Goal: Check status

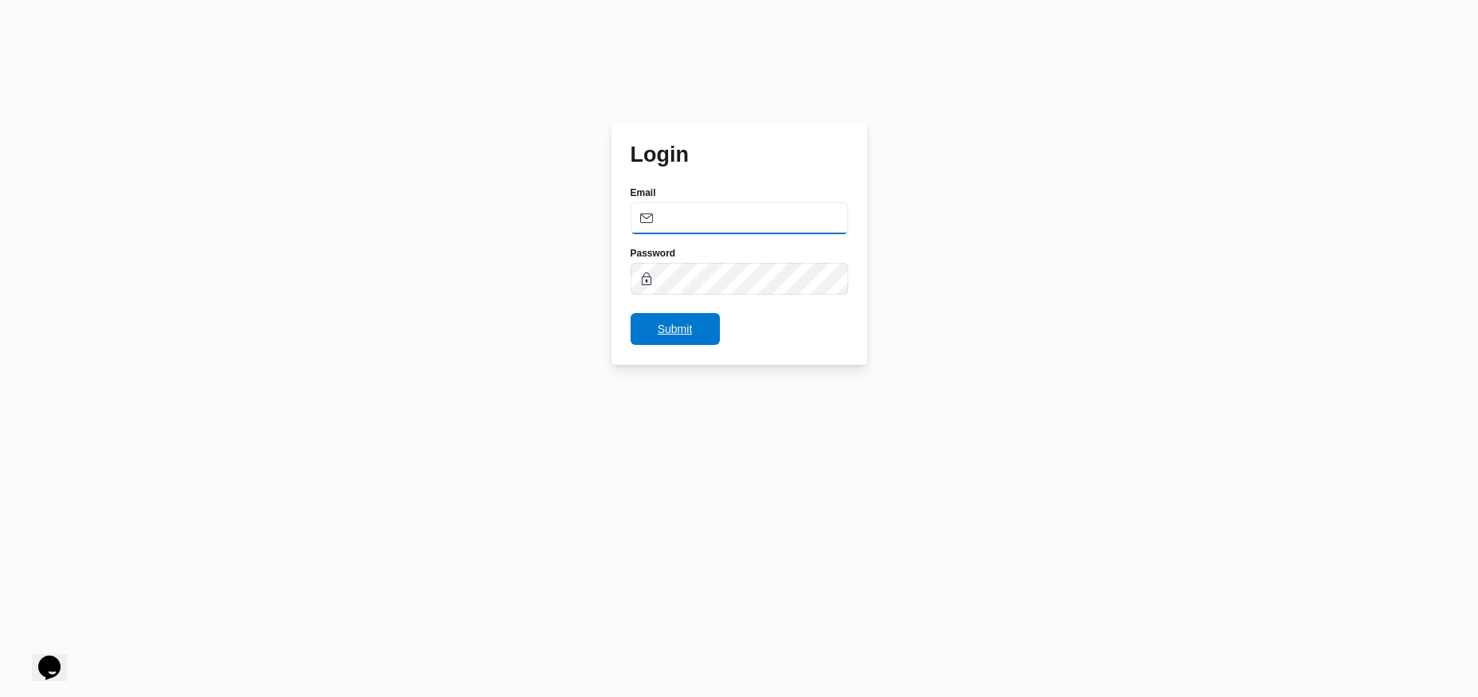
type input "[EMAIL_ADDRESS][PERSON_NAME][DOMAIN_NAME]"
click at [668, 320] on span "Submit" at bounding box center [674, 329] width 35 height 19
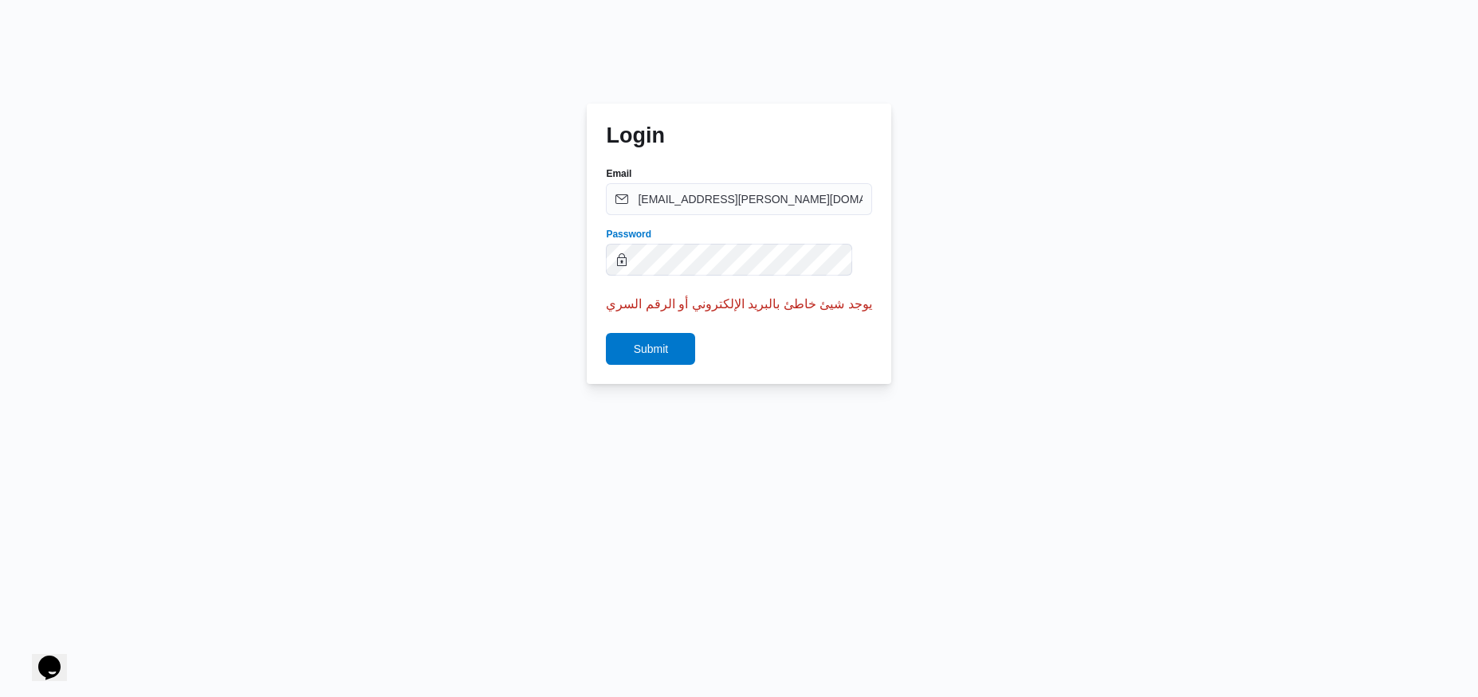
click at [606, 333] on button "Submit" at bounding box center [650, 349] width 89 height 32
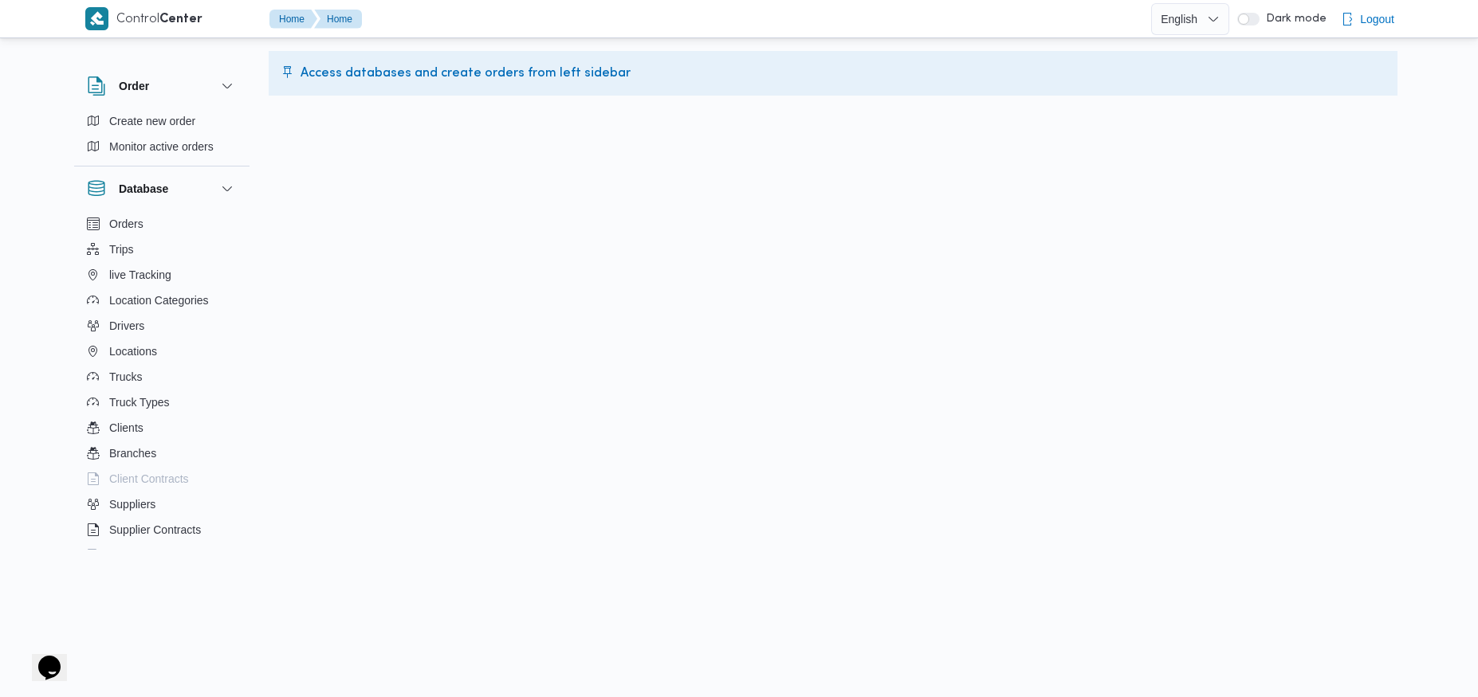
click at [332, 74] on span "Access databases and create orders from left sidebar" at bounding box center [465, 73] width 330 height 19
click at [335, 218] on html "Control Center Home Home English عربي Dark mode Logout Order Create new order M…" at bounding box center [739, 348] width 1478 height 697
click at [173, 248] on button "Trips" at bounding box center [161, 250] width 163 height 26
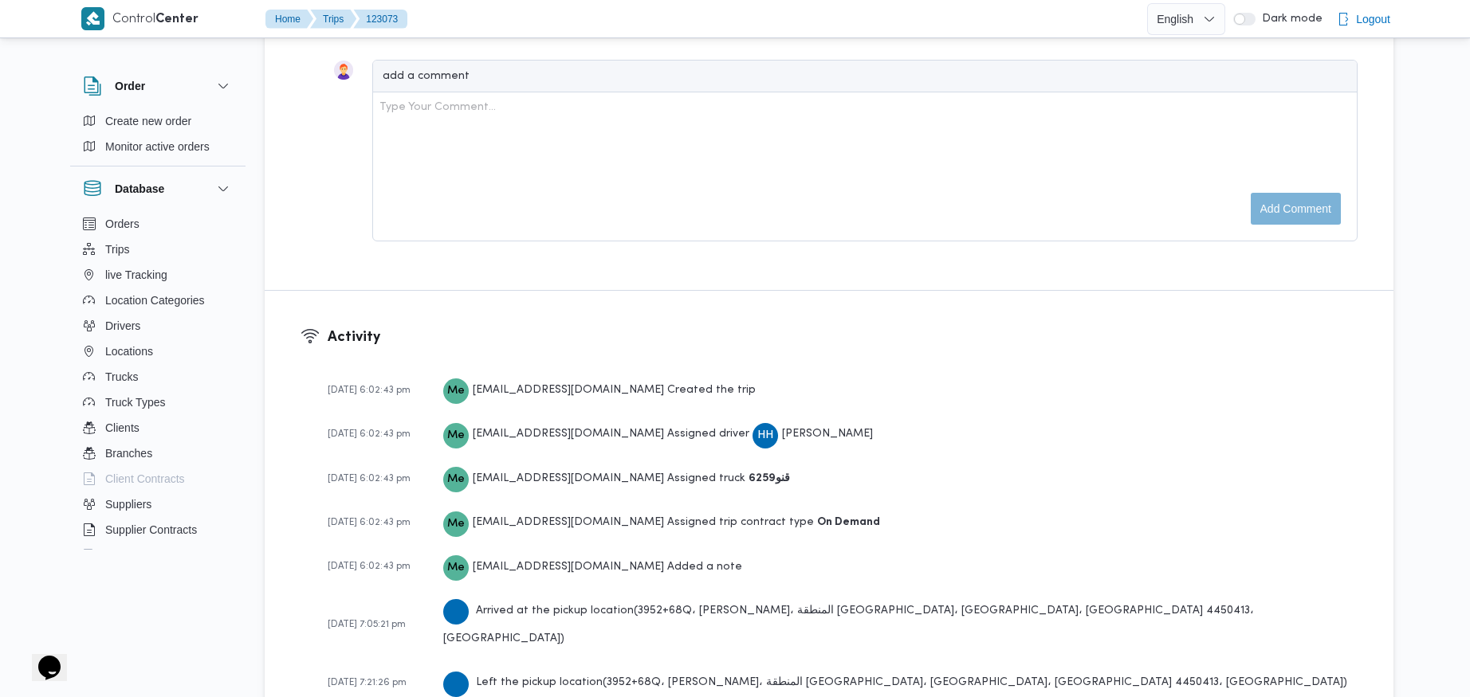
scroll to position [2072, 0]
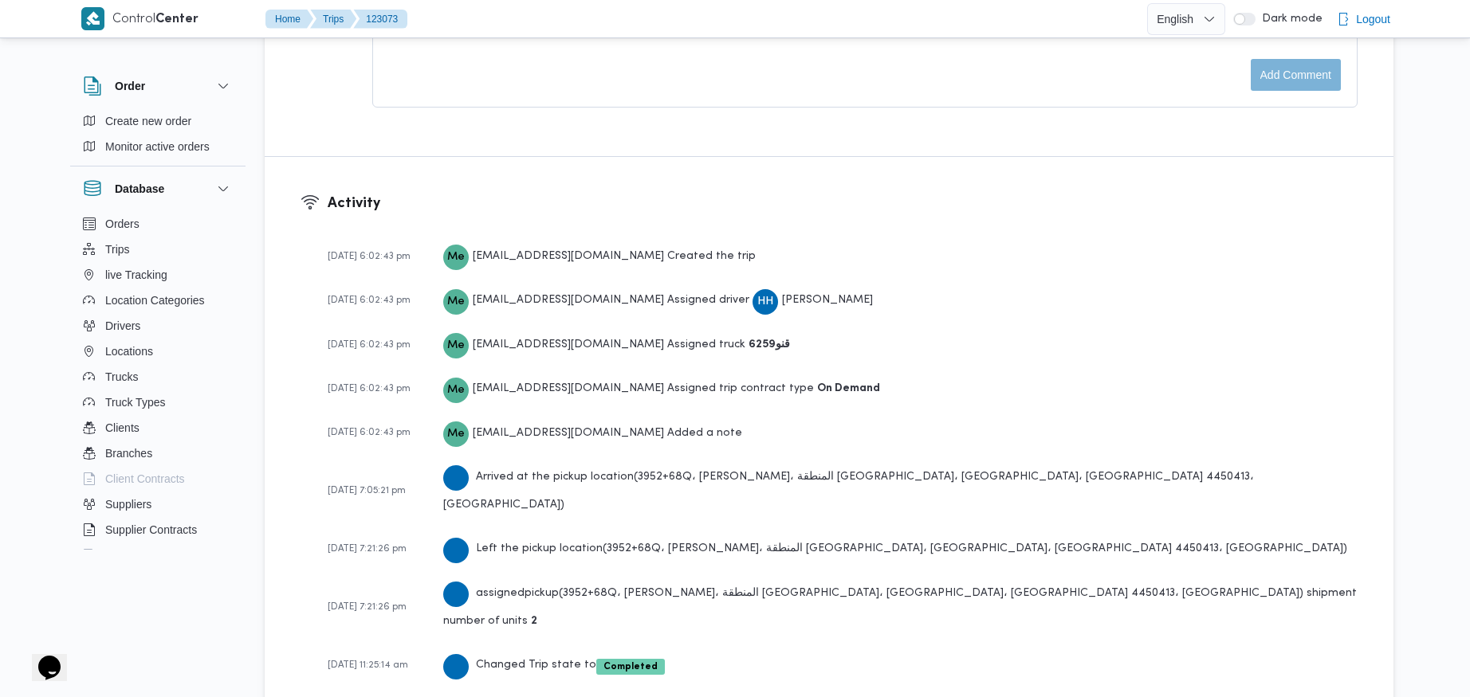
click at [403, 486] on span "23-09-2025 7:05:21 pm" at bounding box center [367, 491] width 78 height 10
drag, startPoint x: 403, startPoint y: 471, endPoint x: 379, endPoint y: 471, distance: 24.7
click at [379, 486] on span "23-09-2025 7:05:21 pm" at bounding box center [367, 491] width 78 height 10
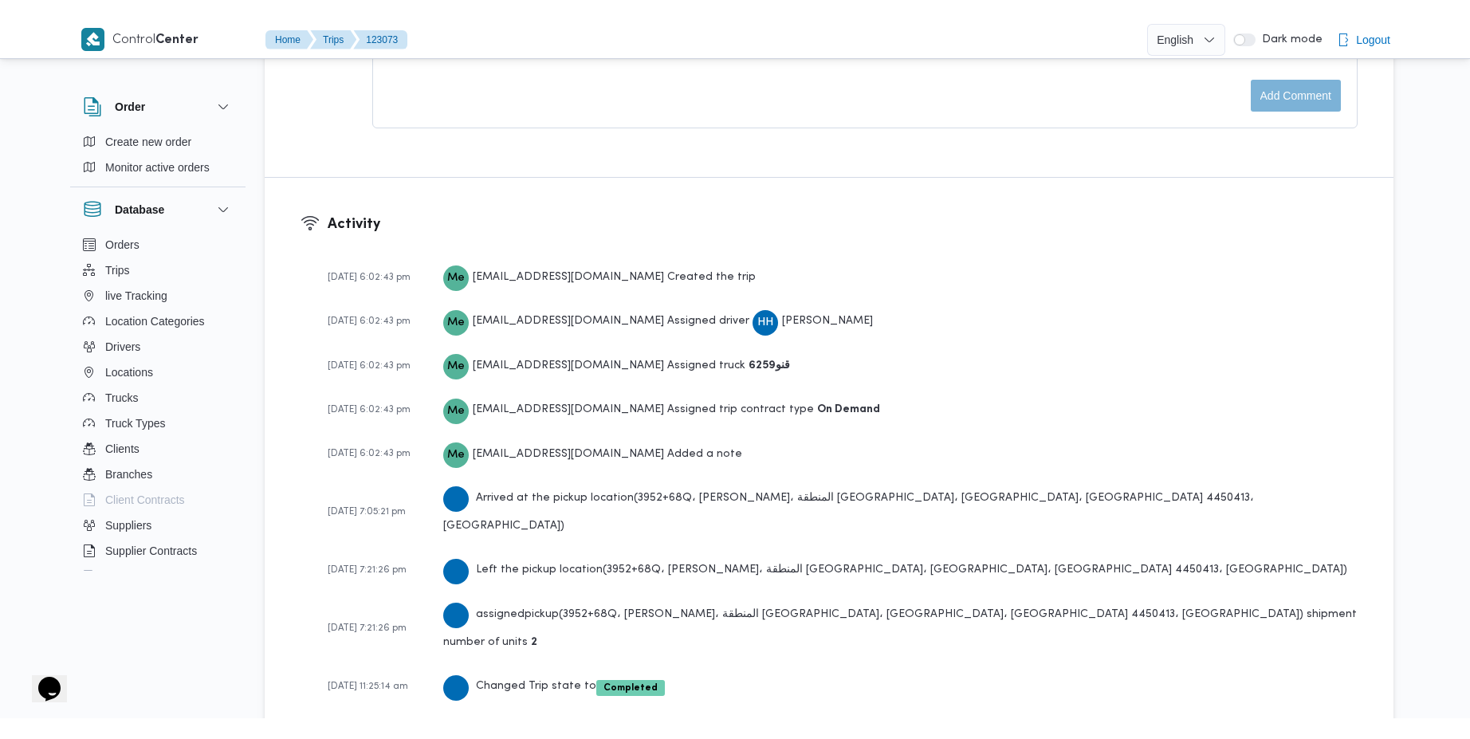
scroll to position [2031, 0]
